Goal: Complete application form

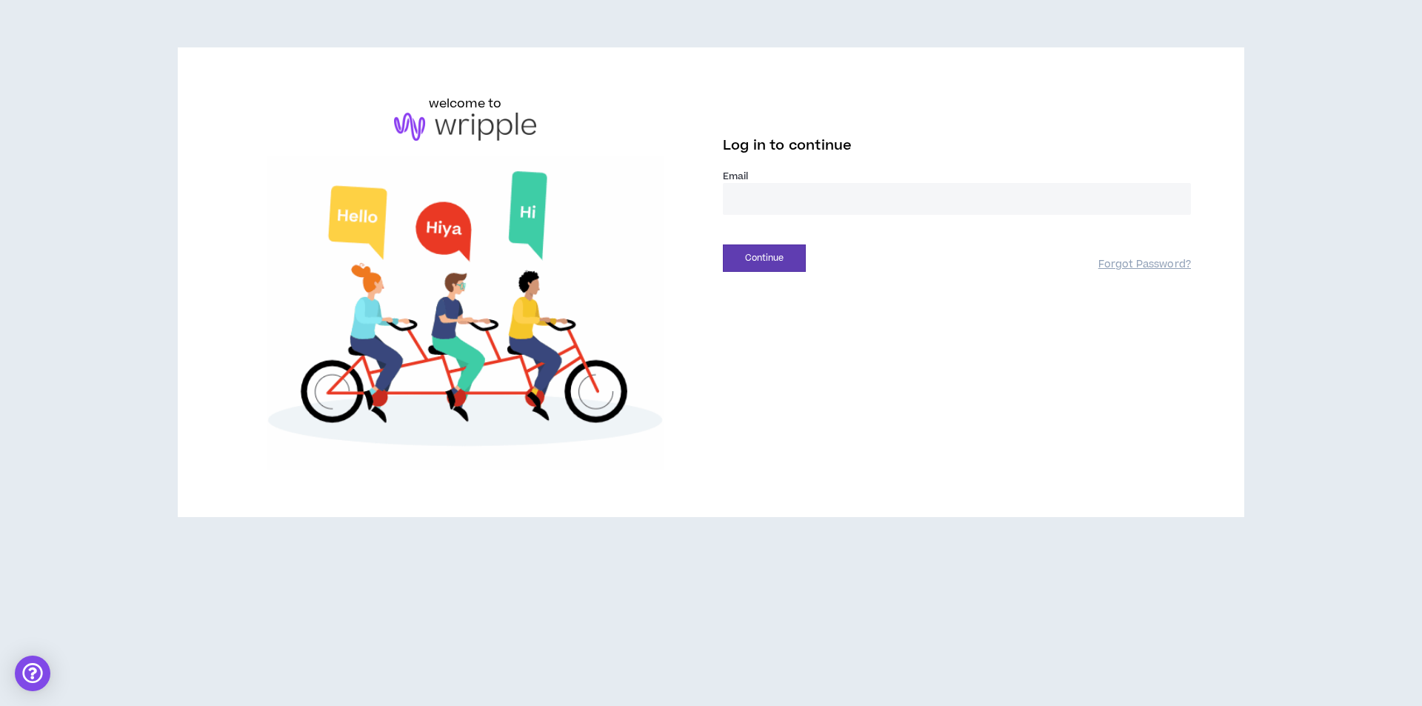
click at [789, 204] on input "email" at bounding box center [957, 199] width 468 height 32
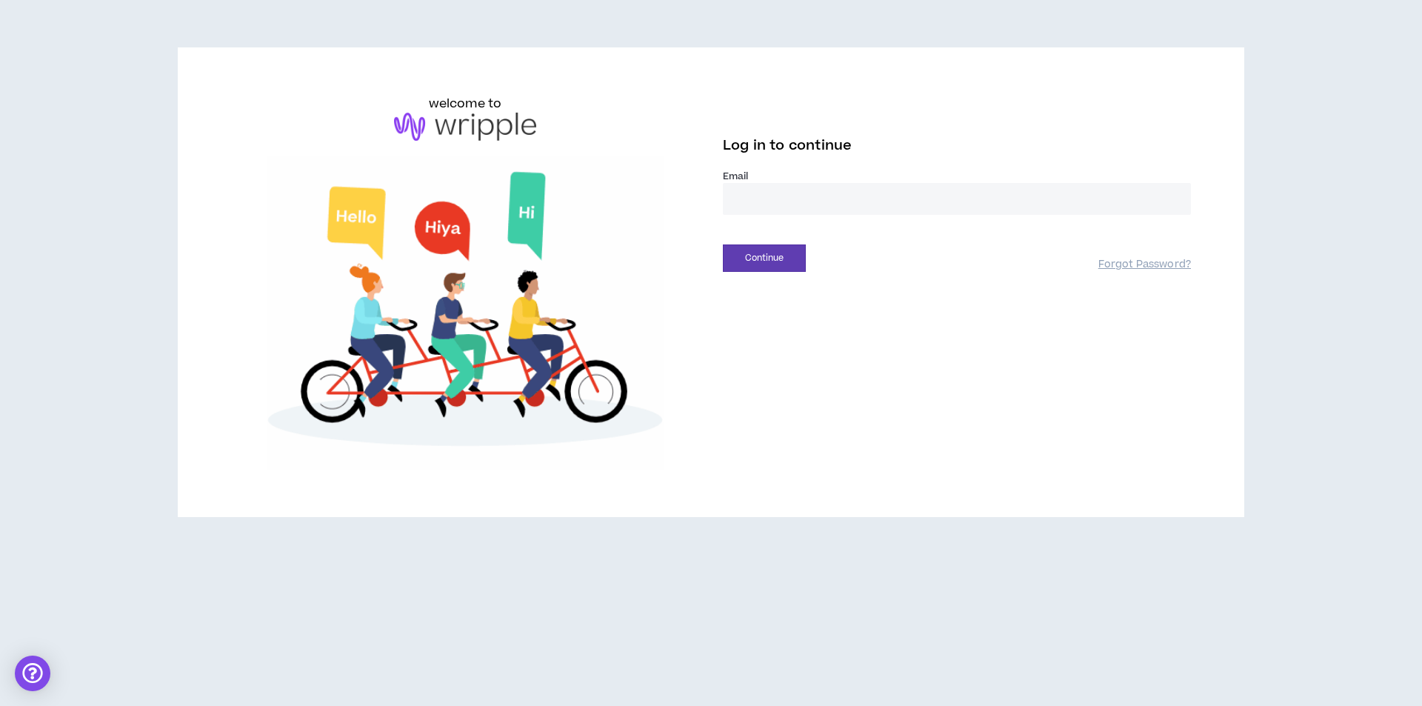
click at [742, 201] on input "email" at bounding box center [957, 199] width 468 height 32
type input "**********"
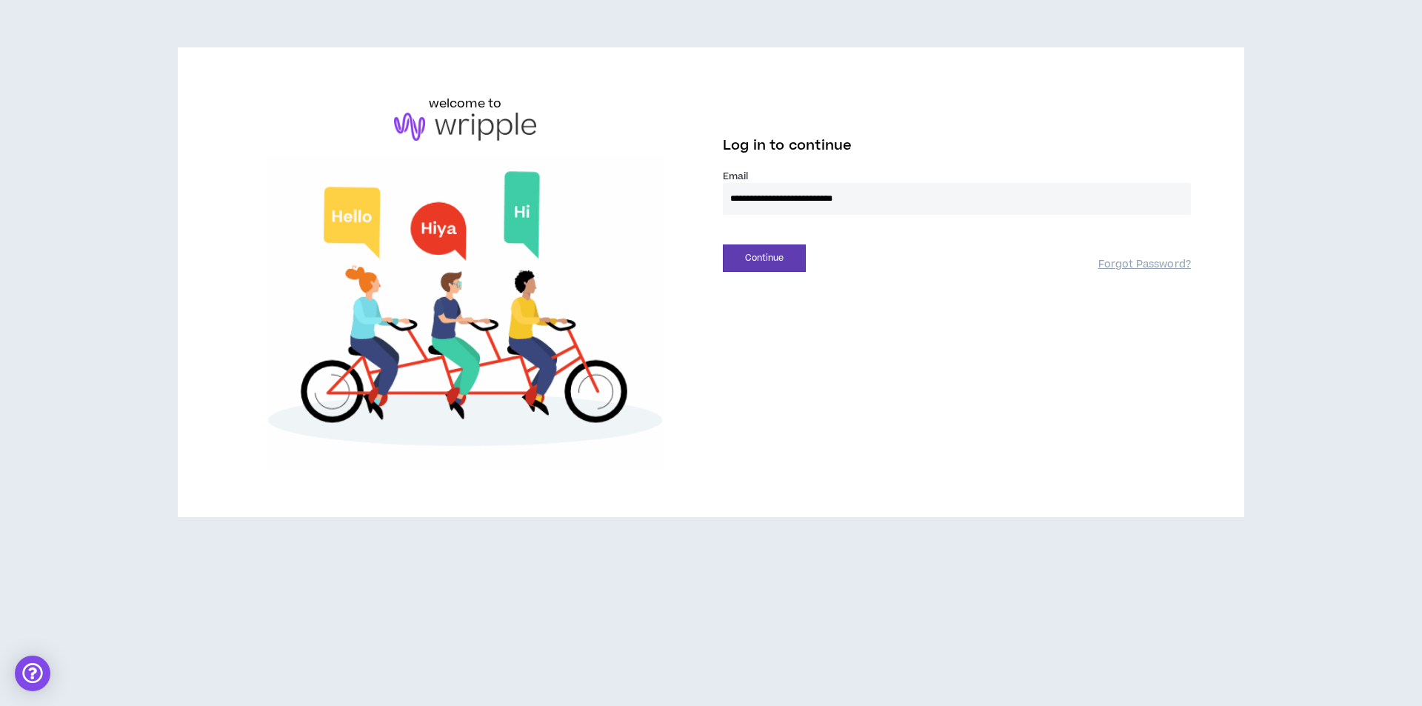
click at [723, 244] on button "Continue" at bounding box center [764, 257] width 83 height 27
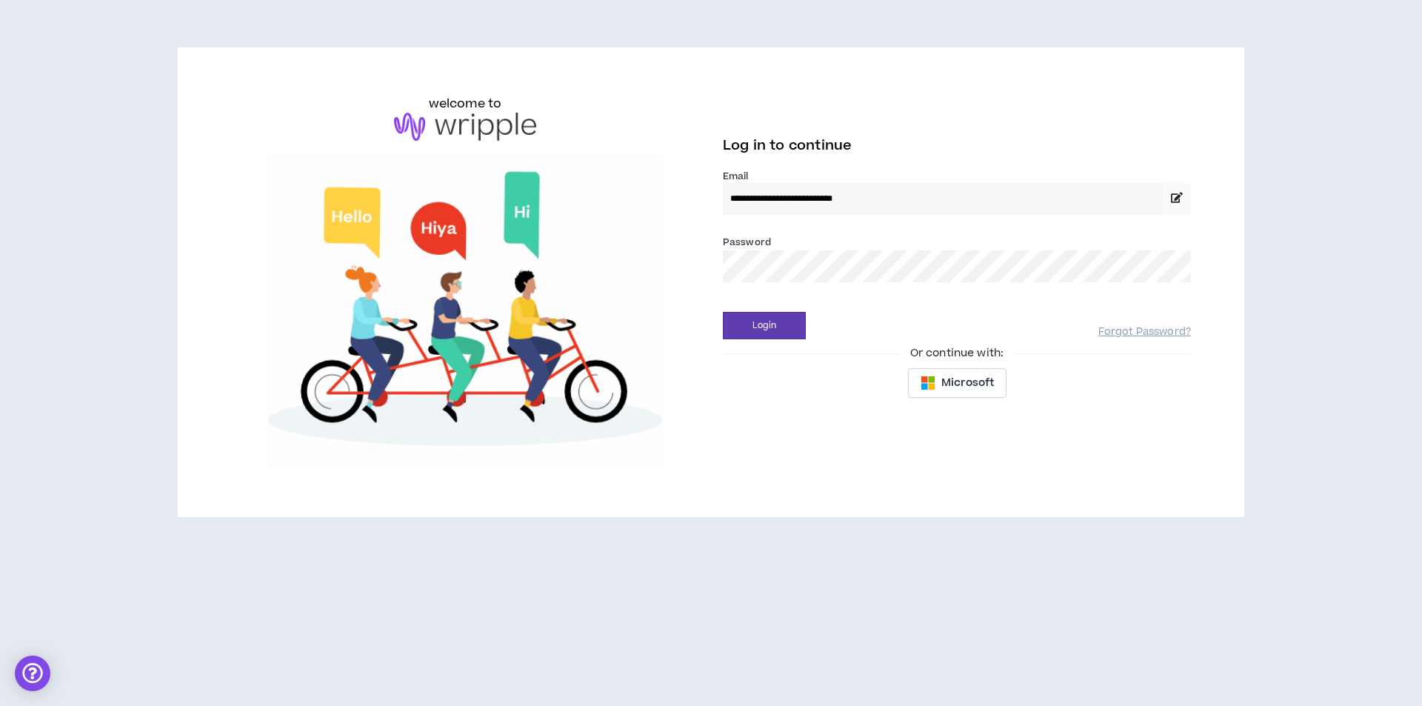
click at [889, 301] on div "**********" at bounding box center [957, 236] width 468 height 132
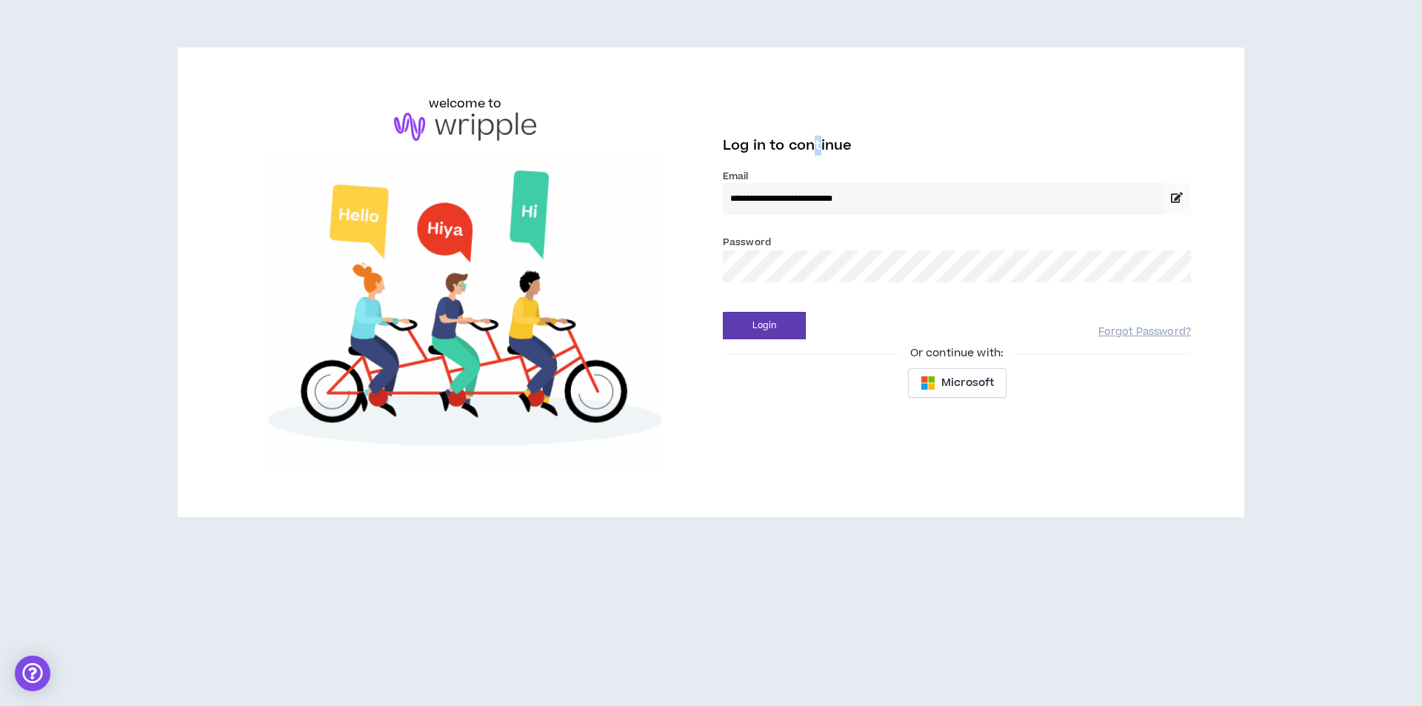
drag, startPoint x: 818, startPoint y: 116, endPoint x: 840, endPoint y: 107, distance: 24.2
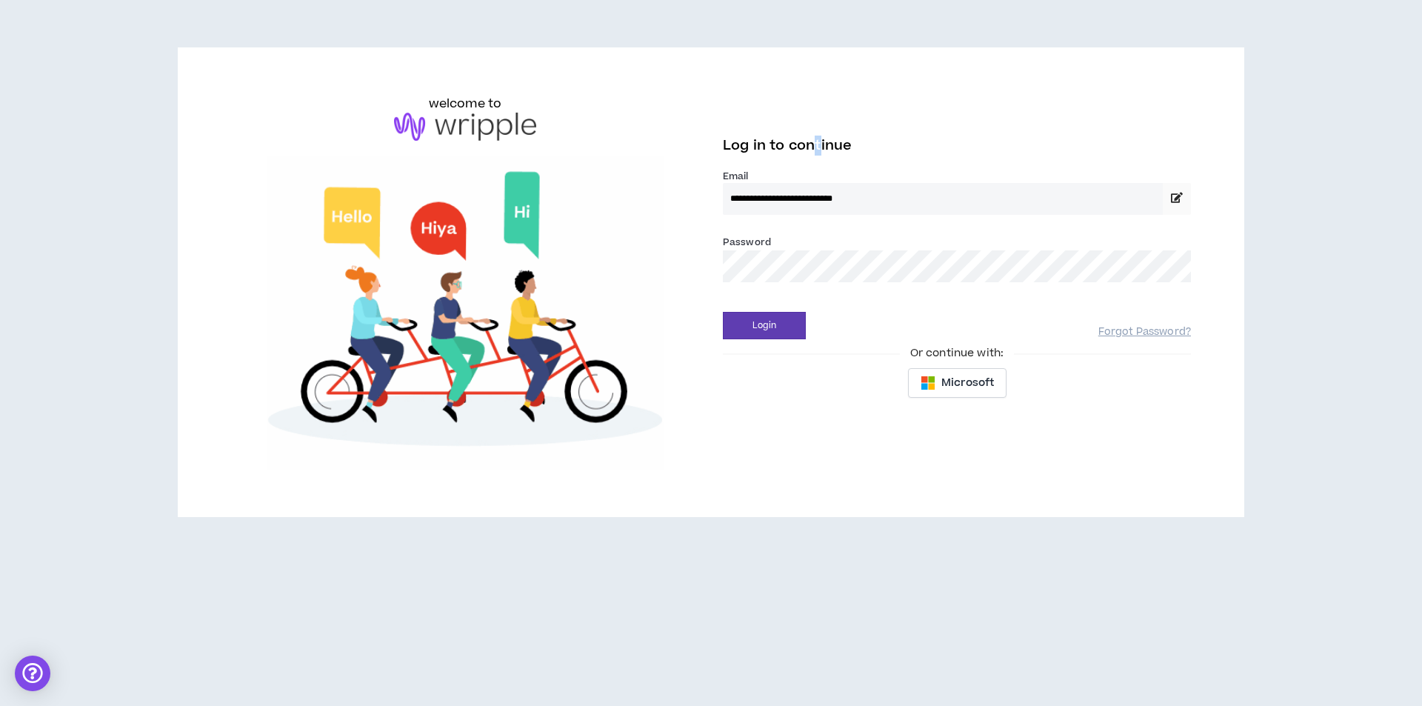
click at [821, 115] on div "**********" at bounding box center [957, 251] width 492 height 312
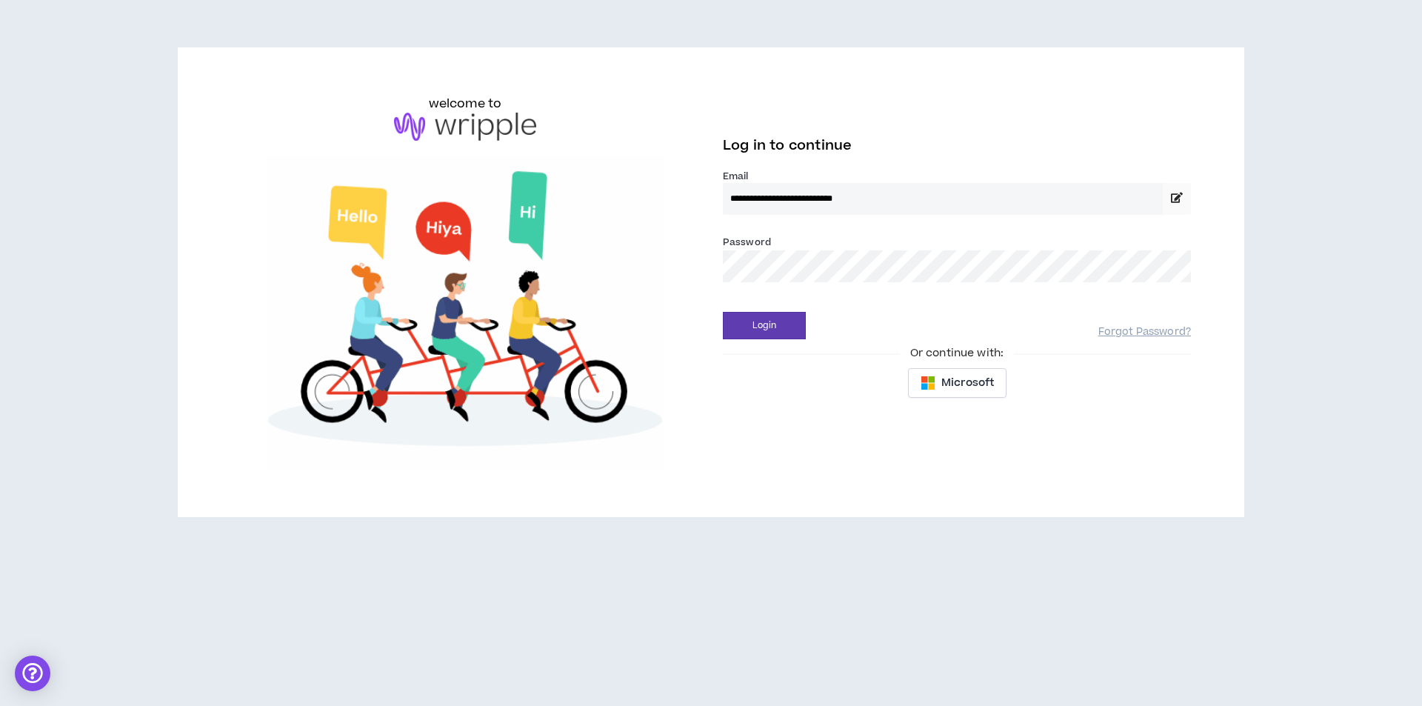
click at [957, 85] on div "**********" at bounding box center [711, 281] width 1066 height 469
click at [1085, 103] on div "**********" at bounding box center [957, 251] width 492 height 312
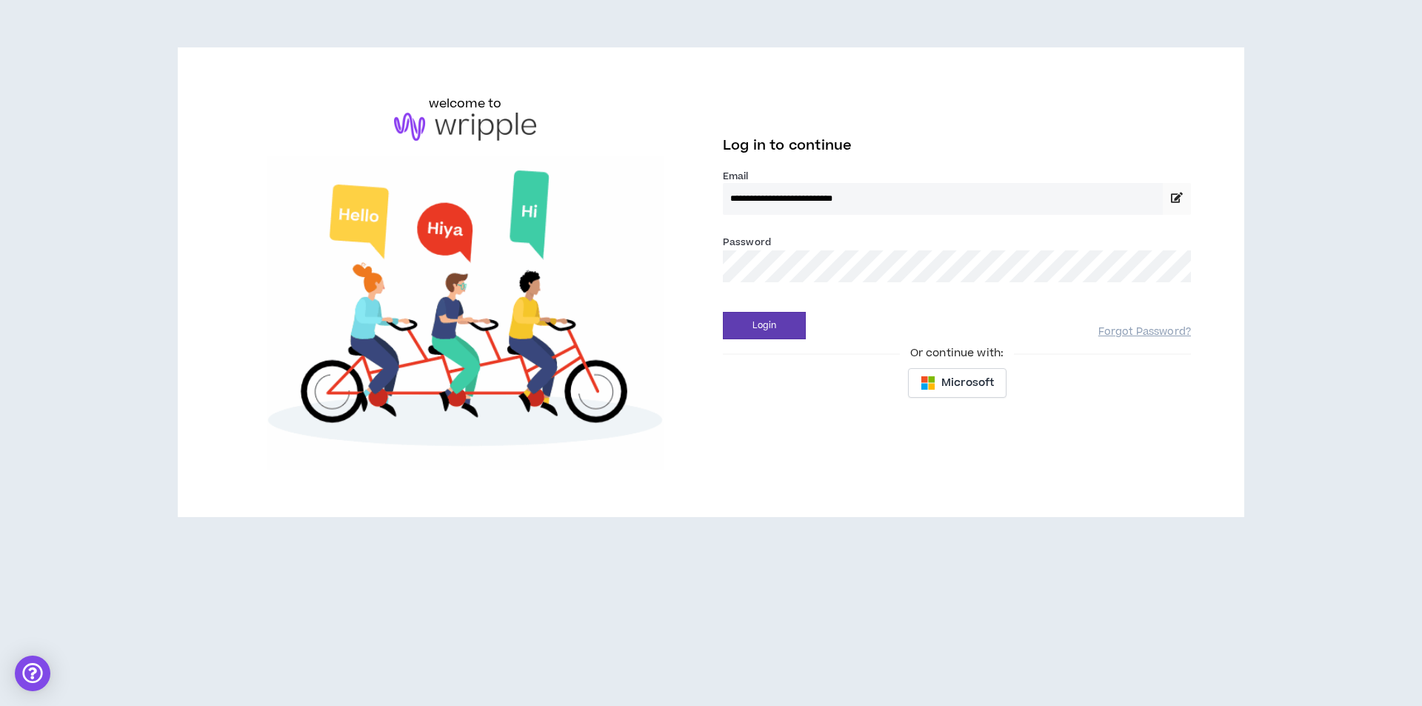
click at [949, 164] on div "Log in to continue" at bounding box center [957, 149] width 468 height 39
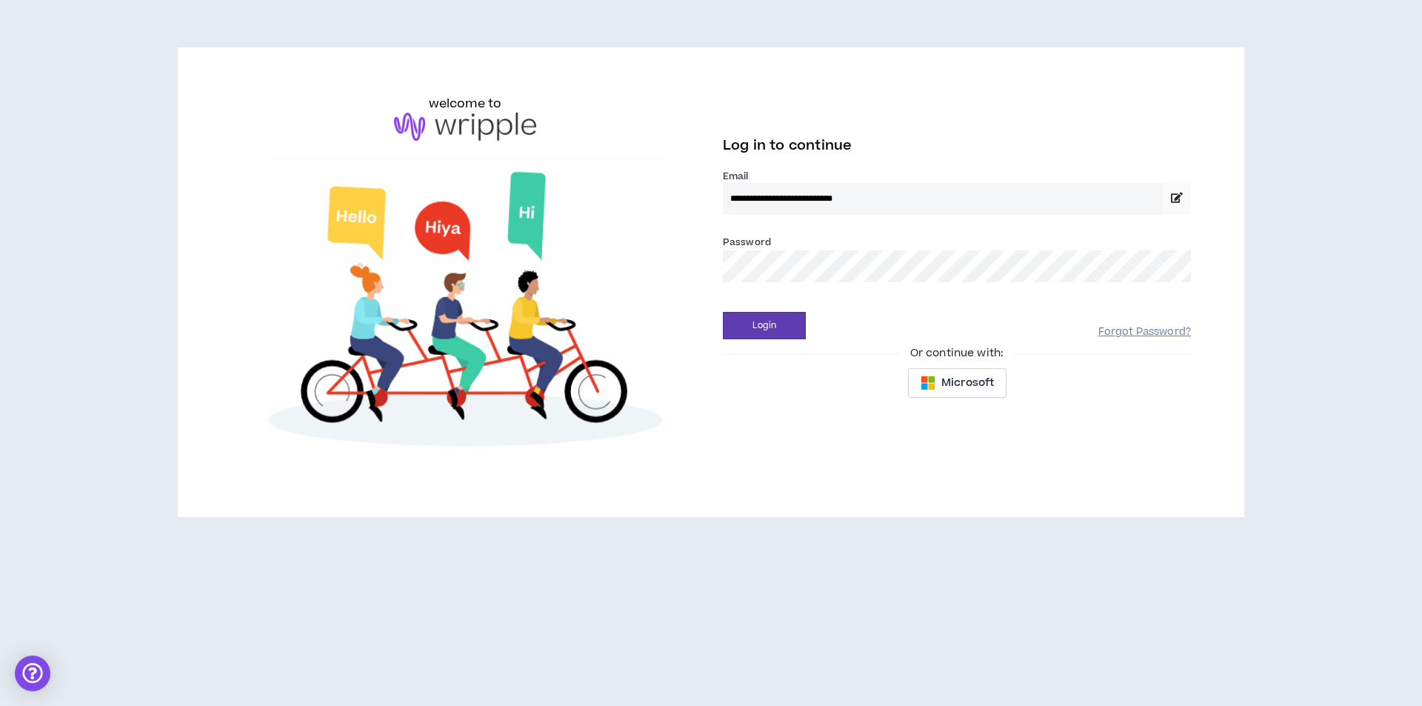
click at [1146, 335] on link "Forgot Password?" at bounding box center [1144, 332] width 93 height 14
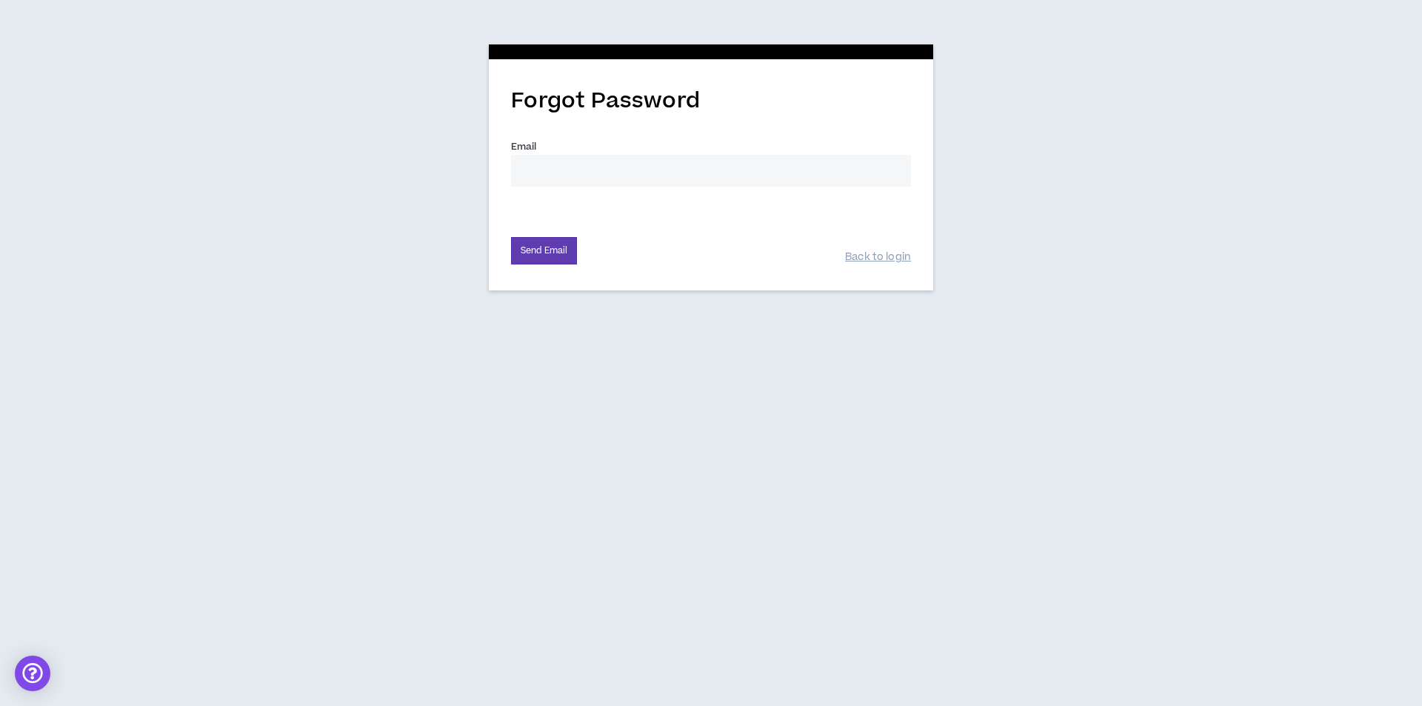
click at [546, 176] on input "Email *" at bounding box center [711, 171] width 400 height 32
type input "andrii.halitskiy@dits.agency"
click at [556, 260] on button "Send Email" at bounding box center [544, 250] width 66 height 27
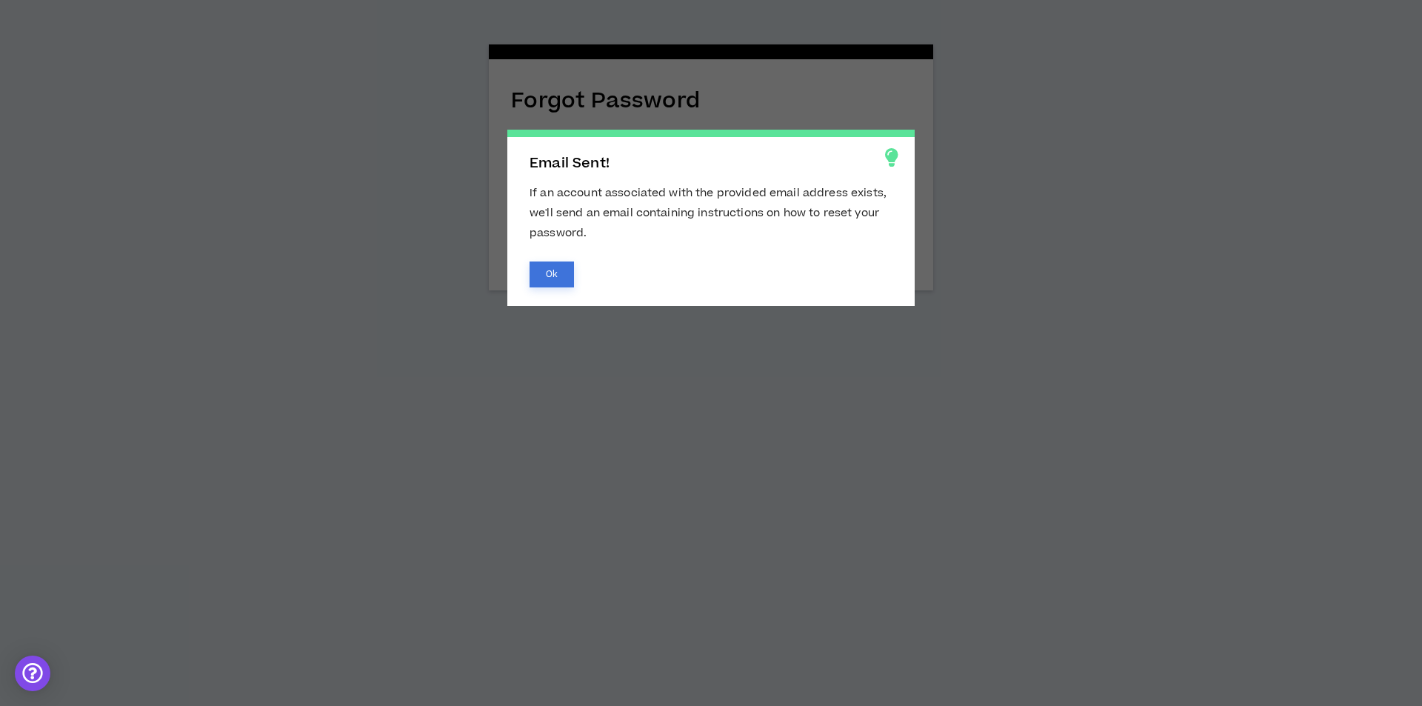
click at [559, 261] on button "Ok" at bounding box center [551, 274] width 44 height 26
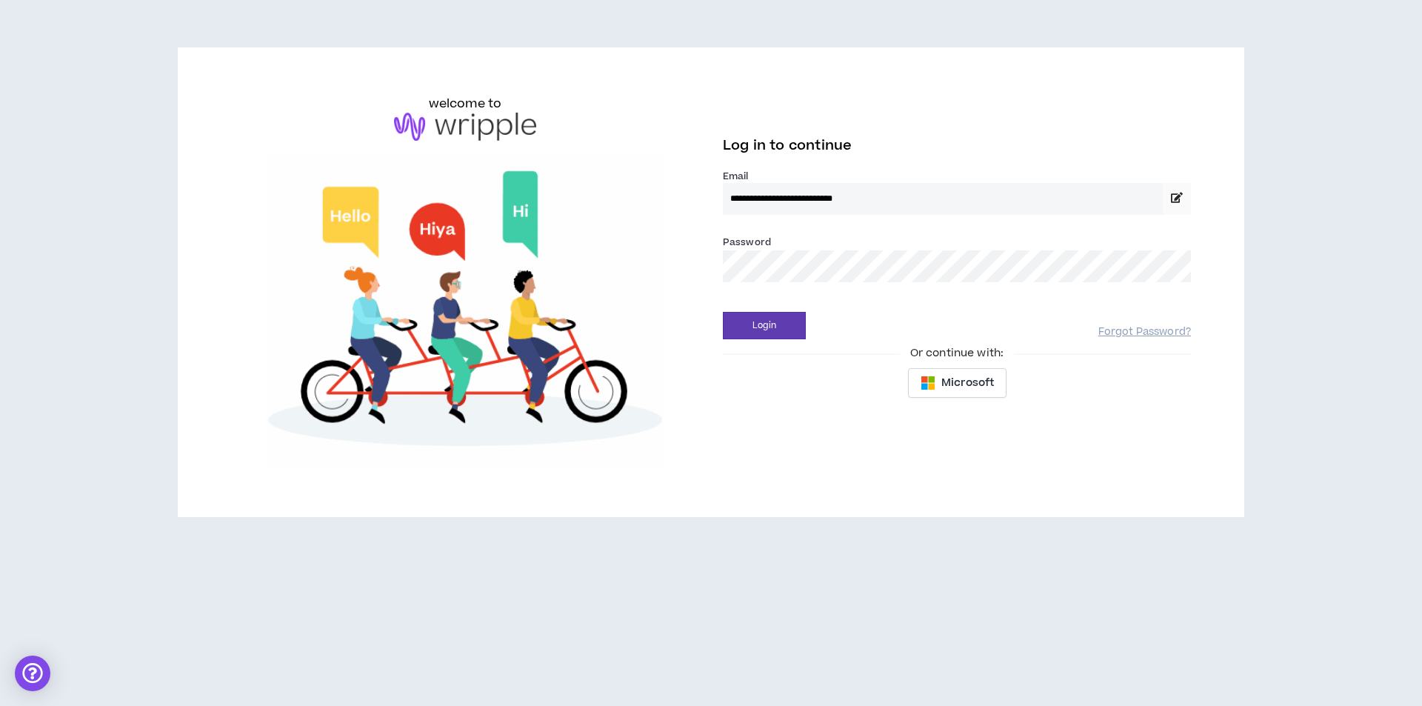
click at [659, 210] on img at bounding box center [465, 313] width 468 height 314
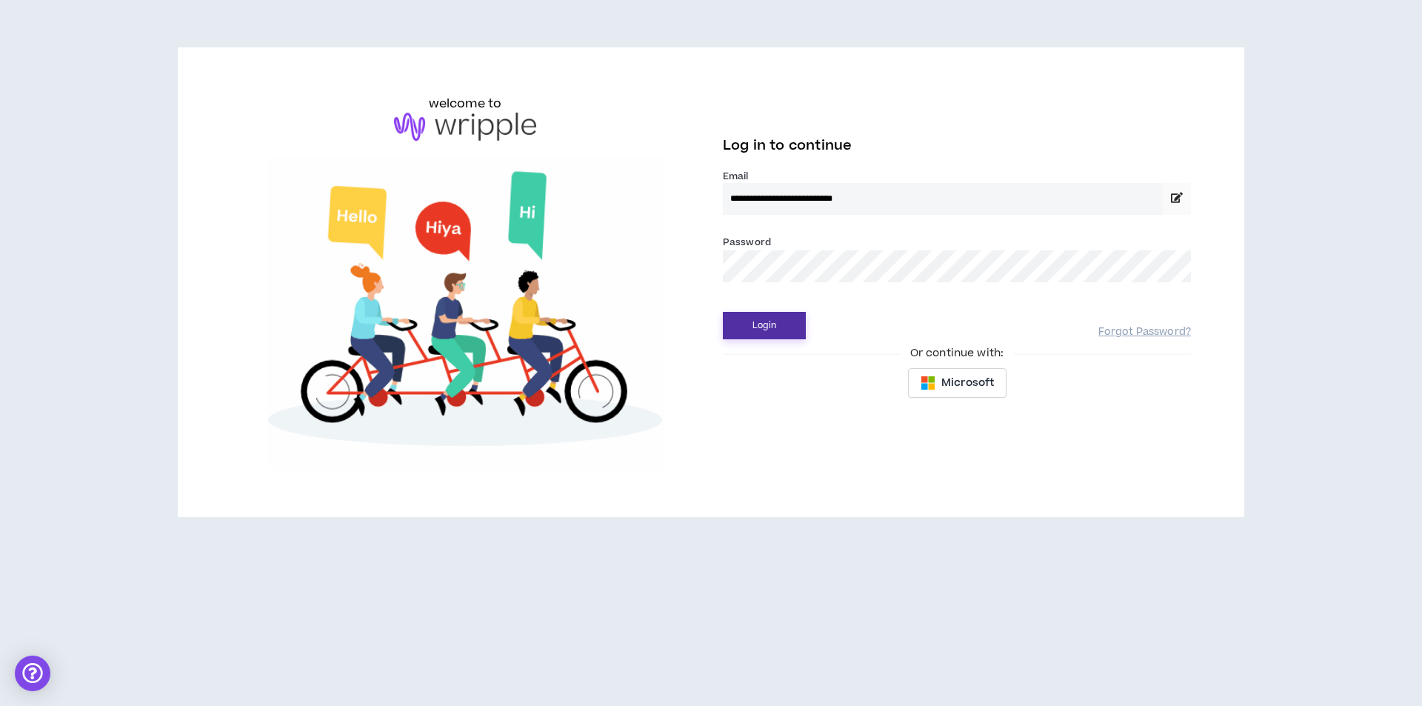
drag, startPoint x: 790, startPoint y: 330, endPoint x: 807, endPoint y: 330, distance: 17.0
click at [807, 330] on div "Login" at bounding box center [910, 325] width 375 height 27
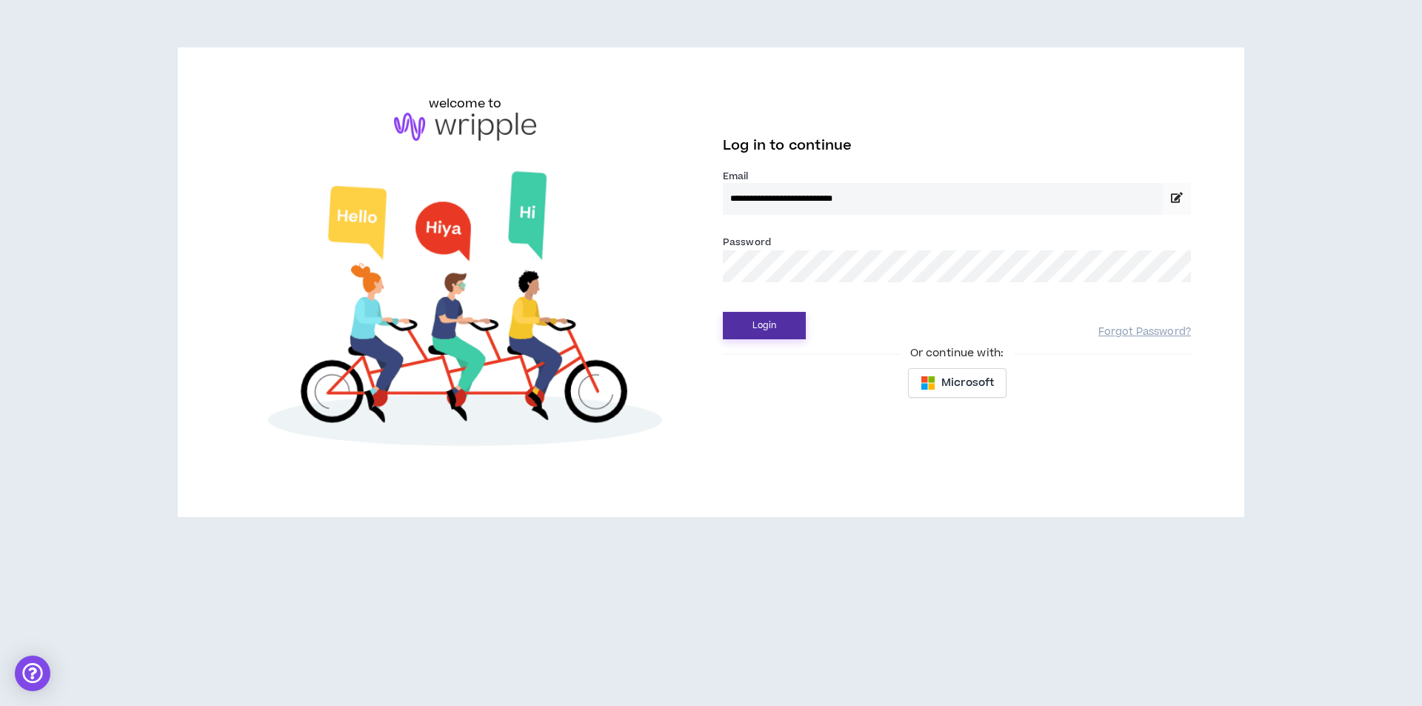
click at [780, 322] on button "Login" at bounding box center [764, 325] width 83 height 27
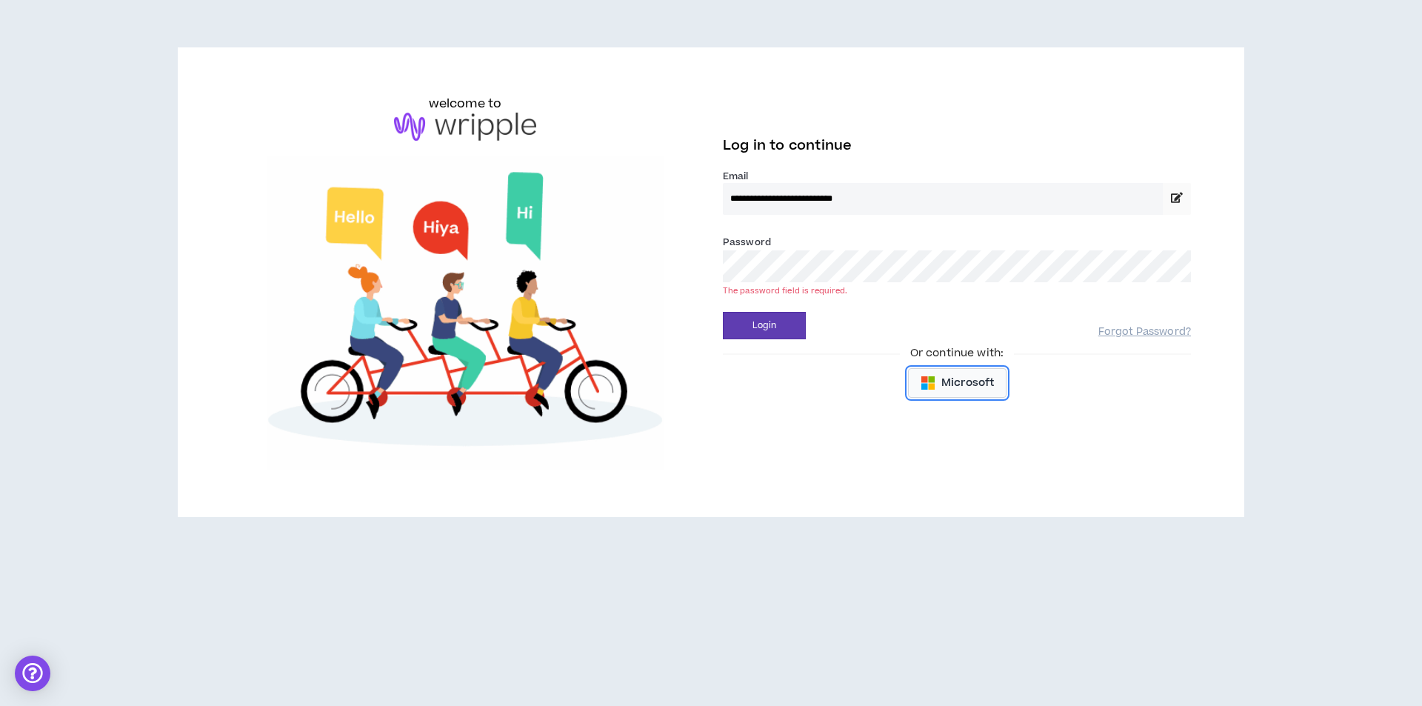
click at [957, 380] on span "Microsoft" at bounding box center [967, 383] width 53 height 16
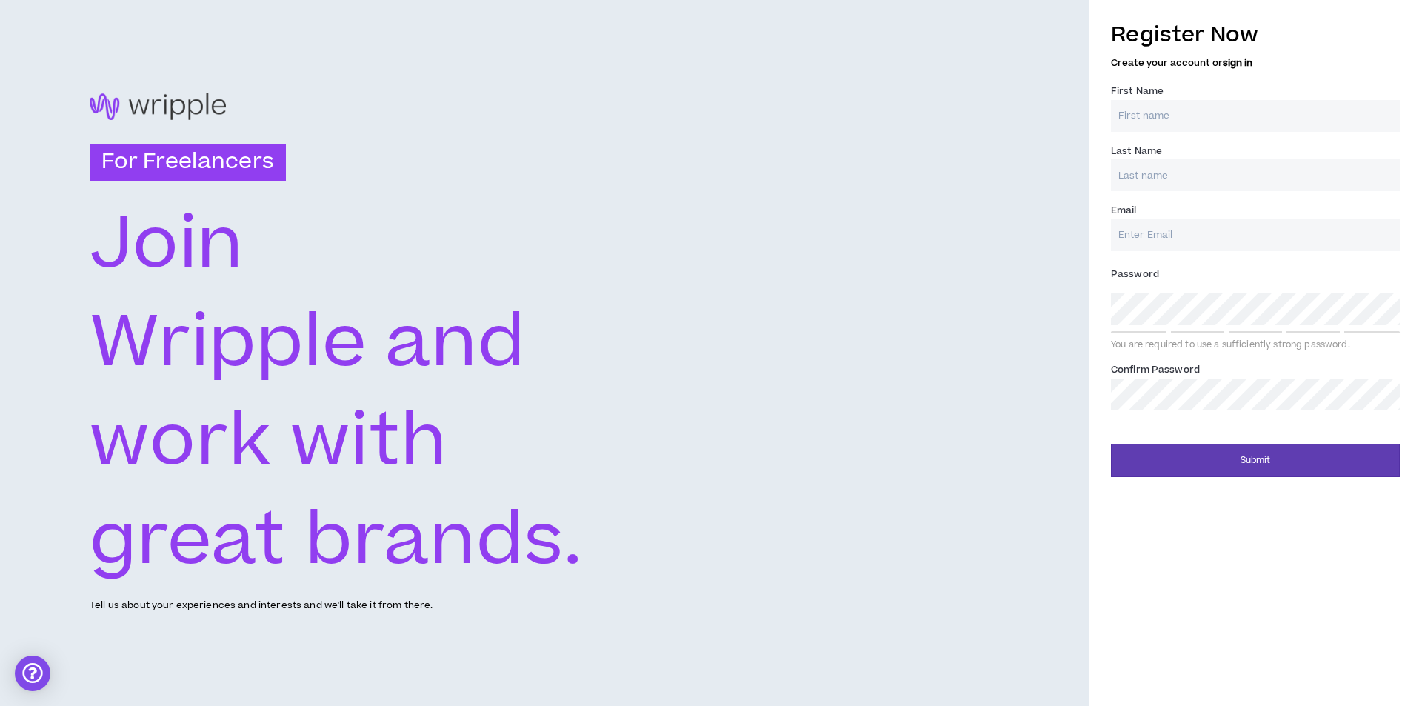
click at [1147, 105] on input "First Name *" at bounding box center [1255, 116] width 289 height 32
type input "Andrii"
type input "Halitskyi"
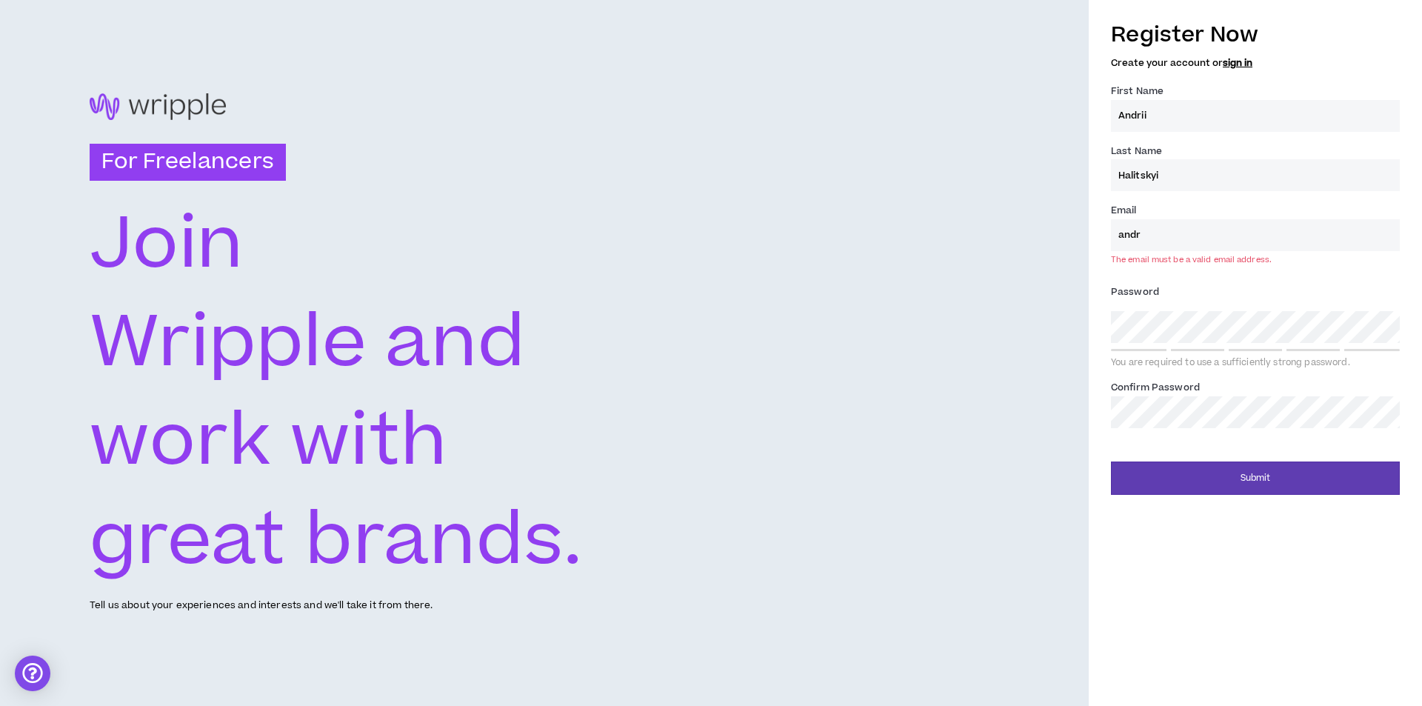
type input "andrii.halitskiy@dits.agency"
click at [1143, 349] on div at bounding box center [1140, 350] width 58 height 2
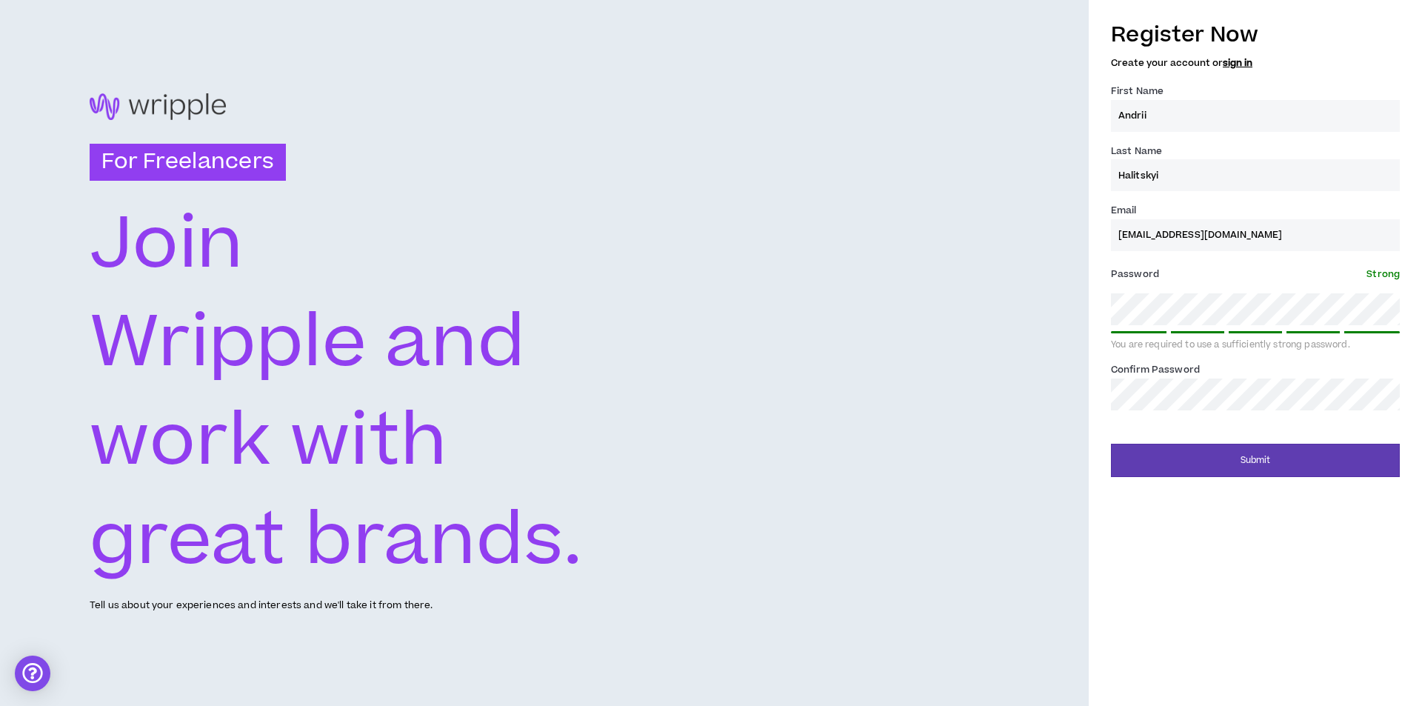
click at [1179, 420] on form "Register Now Create your account or sign in First Name * Andrii Last Name * Hal…" at bounding box center [1255, 244] width 289 height 465
click at [1227, 449] on button "Submit" at bounding box center [1255, 460] width 289 height 33
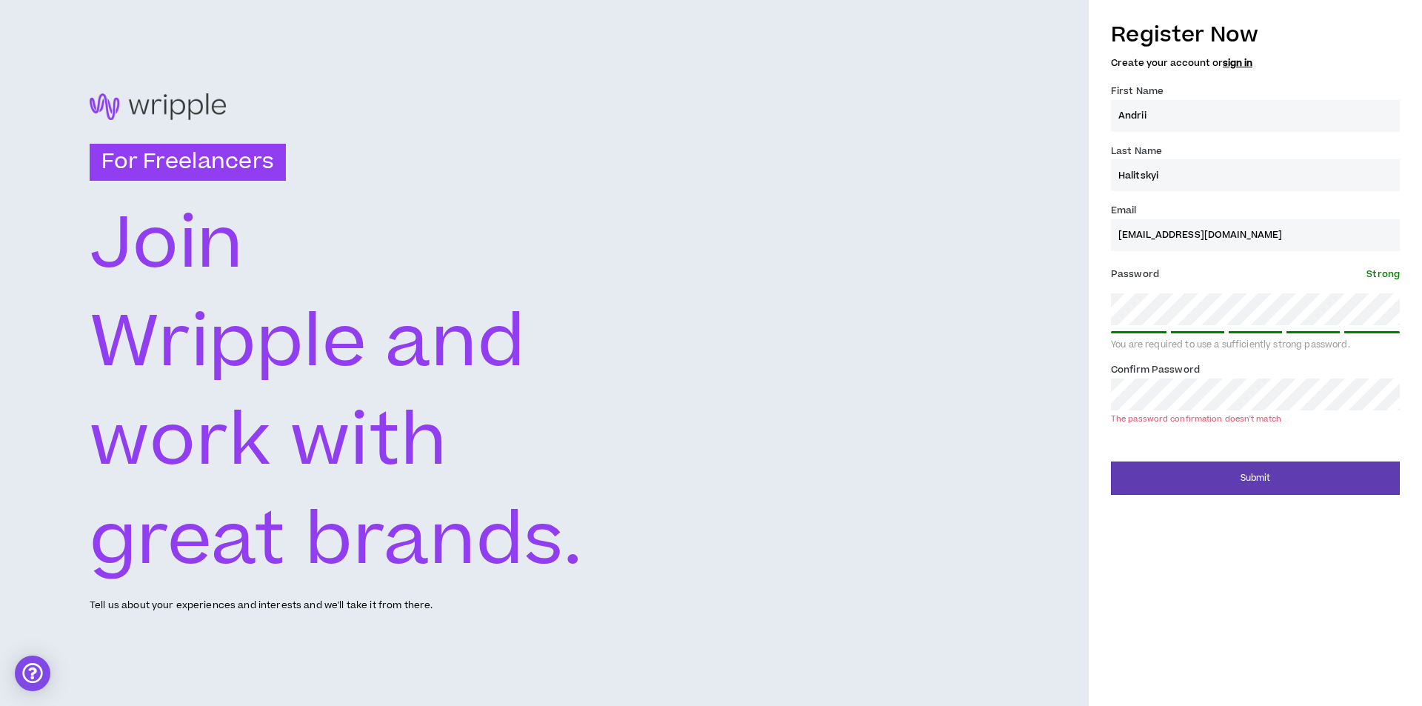
click at [1142, 450] on div "Submit" at bounding box center [1255, 472] width 289 height 44
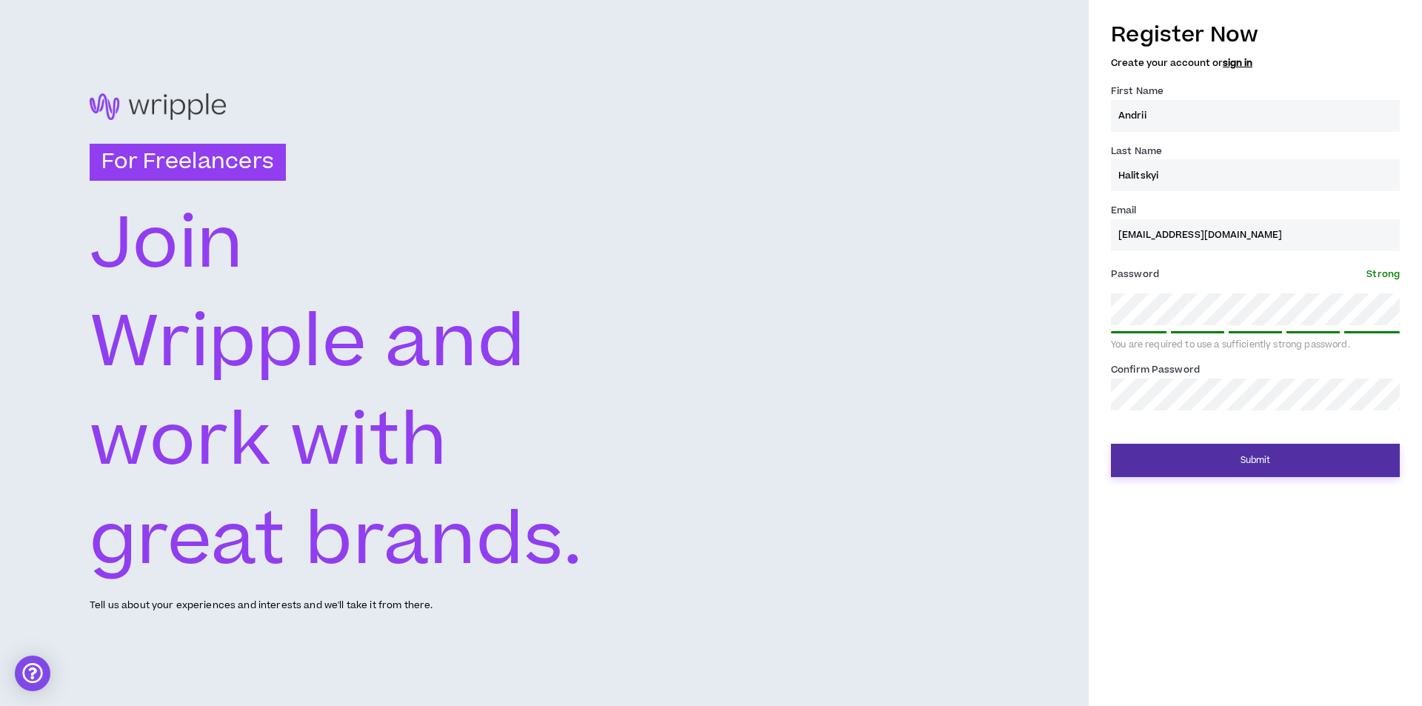
click at [1186, 452] on button "Submit" at bounding box center [1255, 460] width 289 height 33
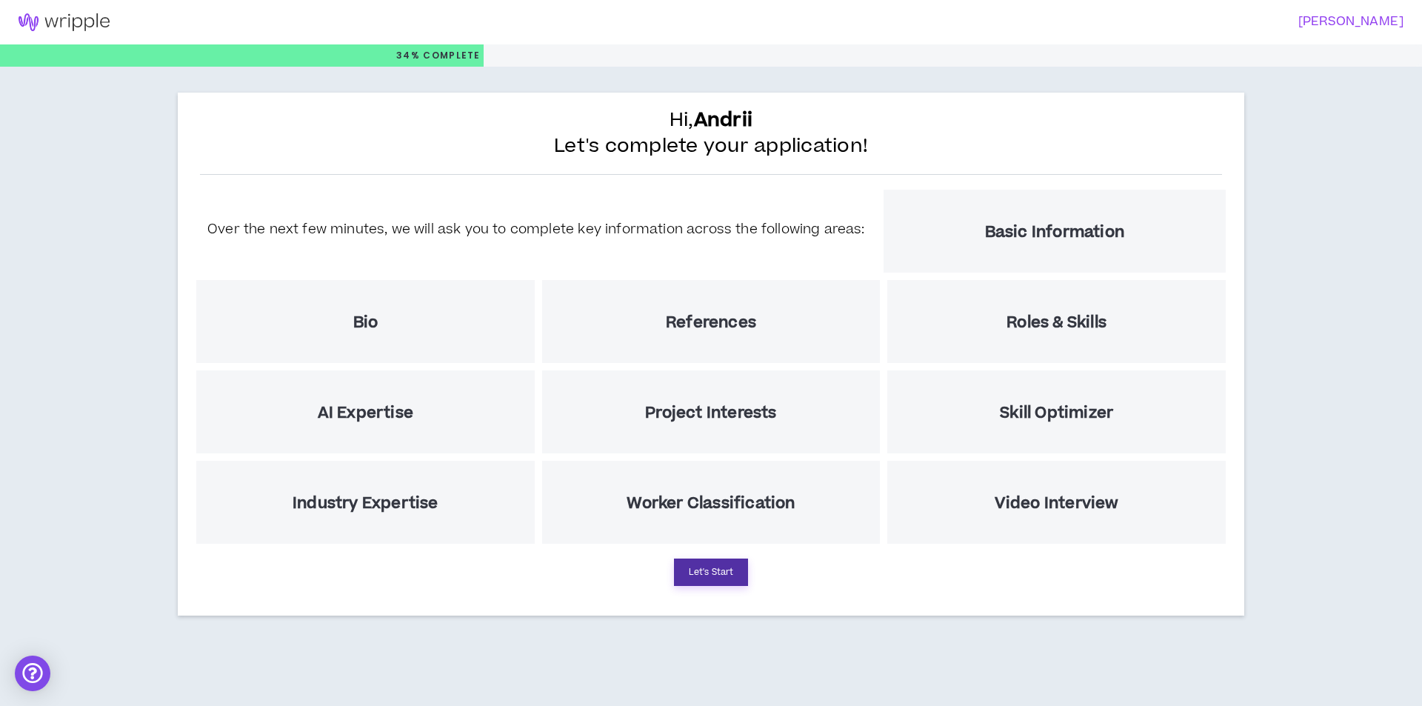
click at [724, 574] on button "Let's Start" at bounding box center [711, 571] width 74 height 27
select select "US"
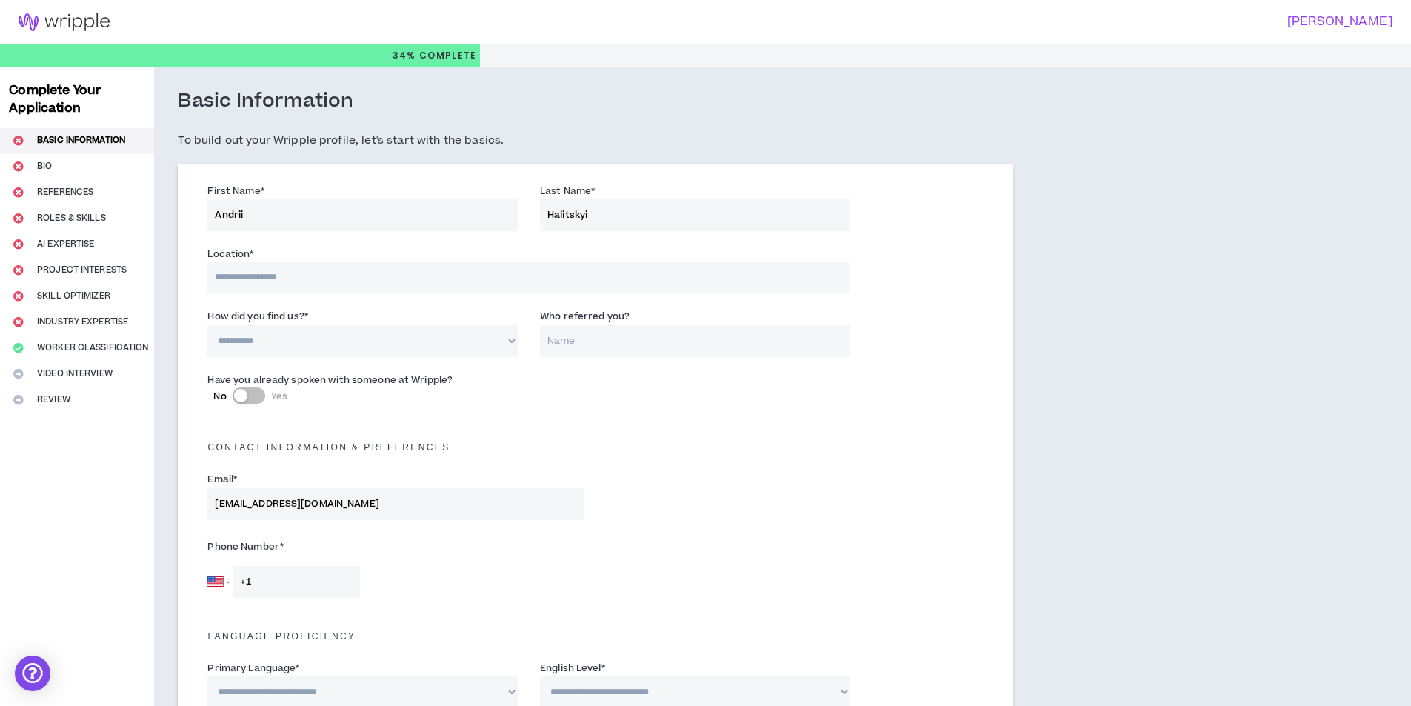
click at [69, 24] on img at bounding box center [64, 22] width 128 height 18
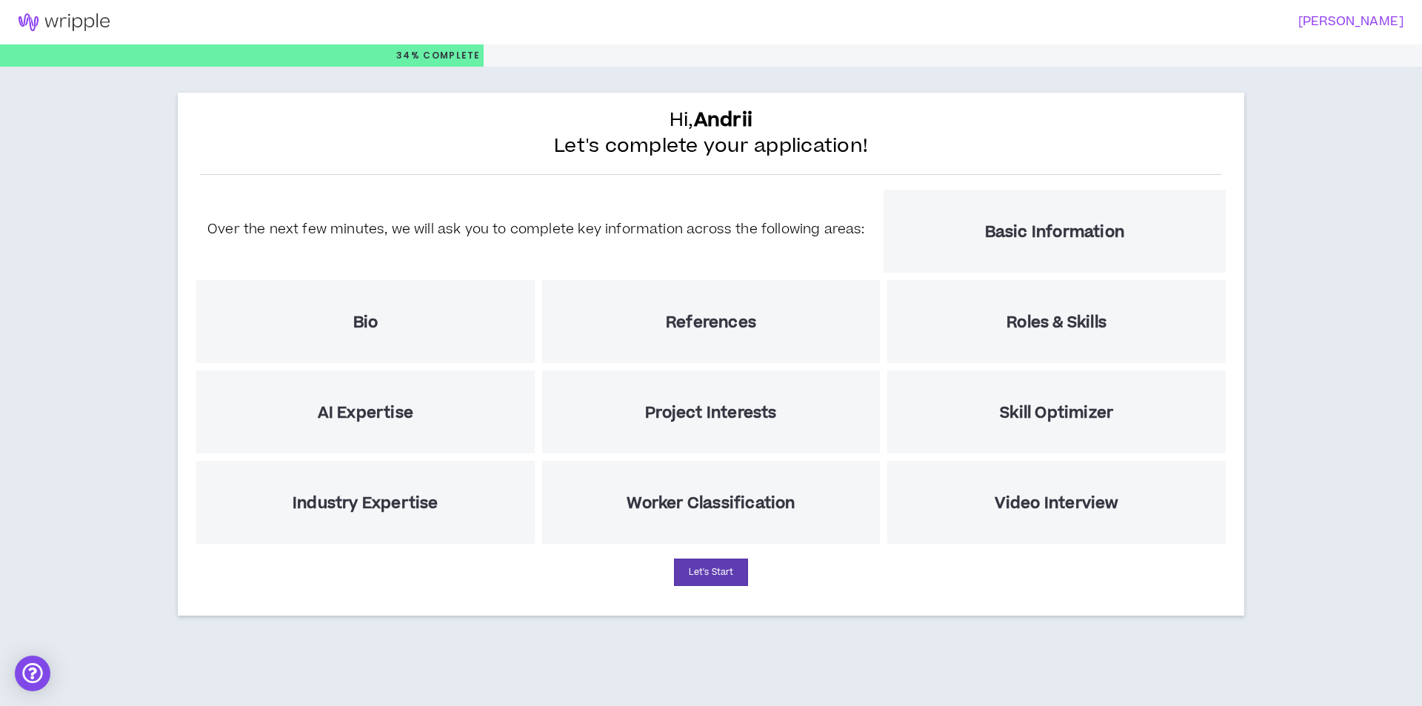
click at [1325, 24] on h3 "Andrii Halitskyi" at bounding box center [1053, 22] width 702 height 14
click at [1335, 19] on h3 "Andrii Halitskyi" at bounding box center [1053, 22] width 702 height 14
click at [720, 561] on button "Let's Start" at bounding box center [711, 571] width 74 height 27
select select "US"
